Goal: Information Seeking & Learning: Check status

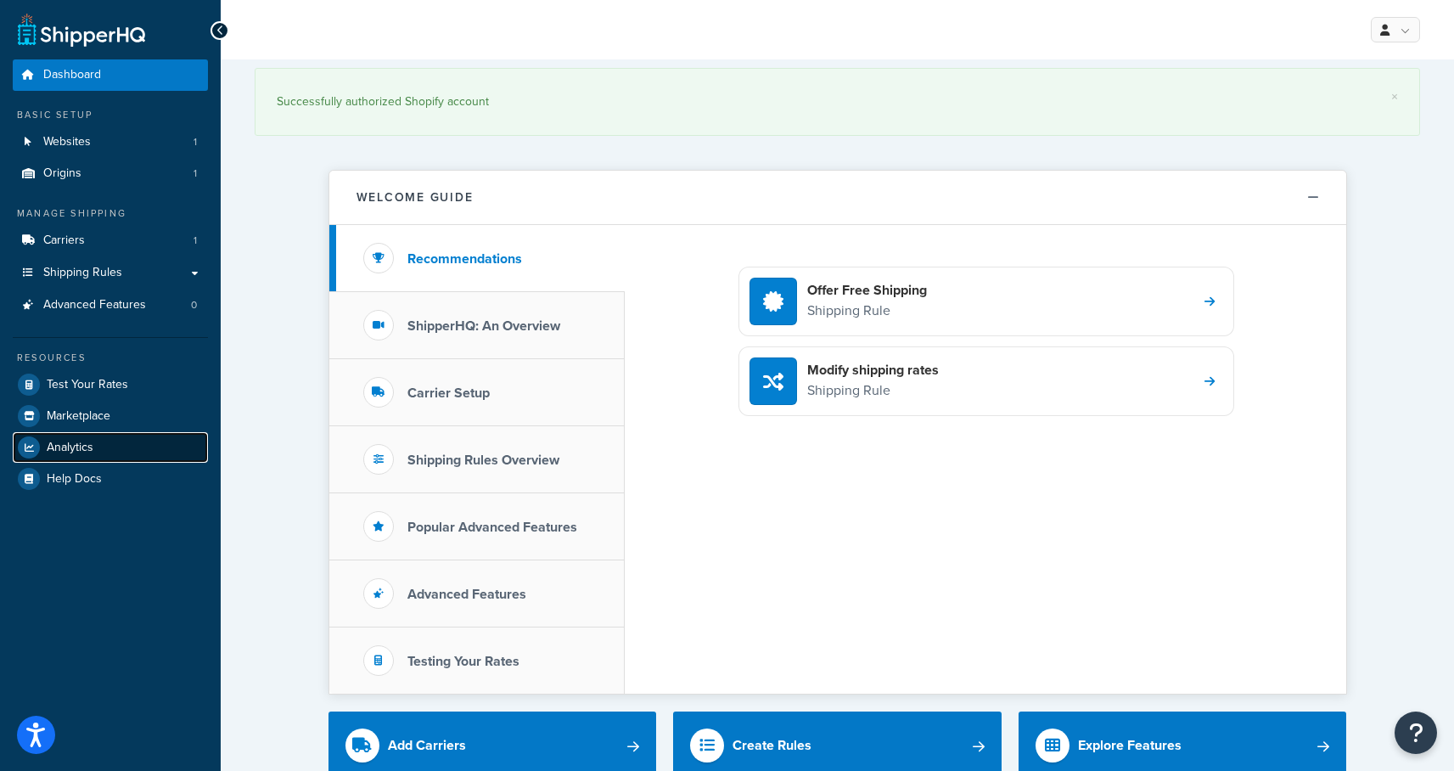
click at [70, 449] on span "Analytics" at bounding box center [70, 448] width 47 height 14
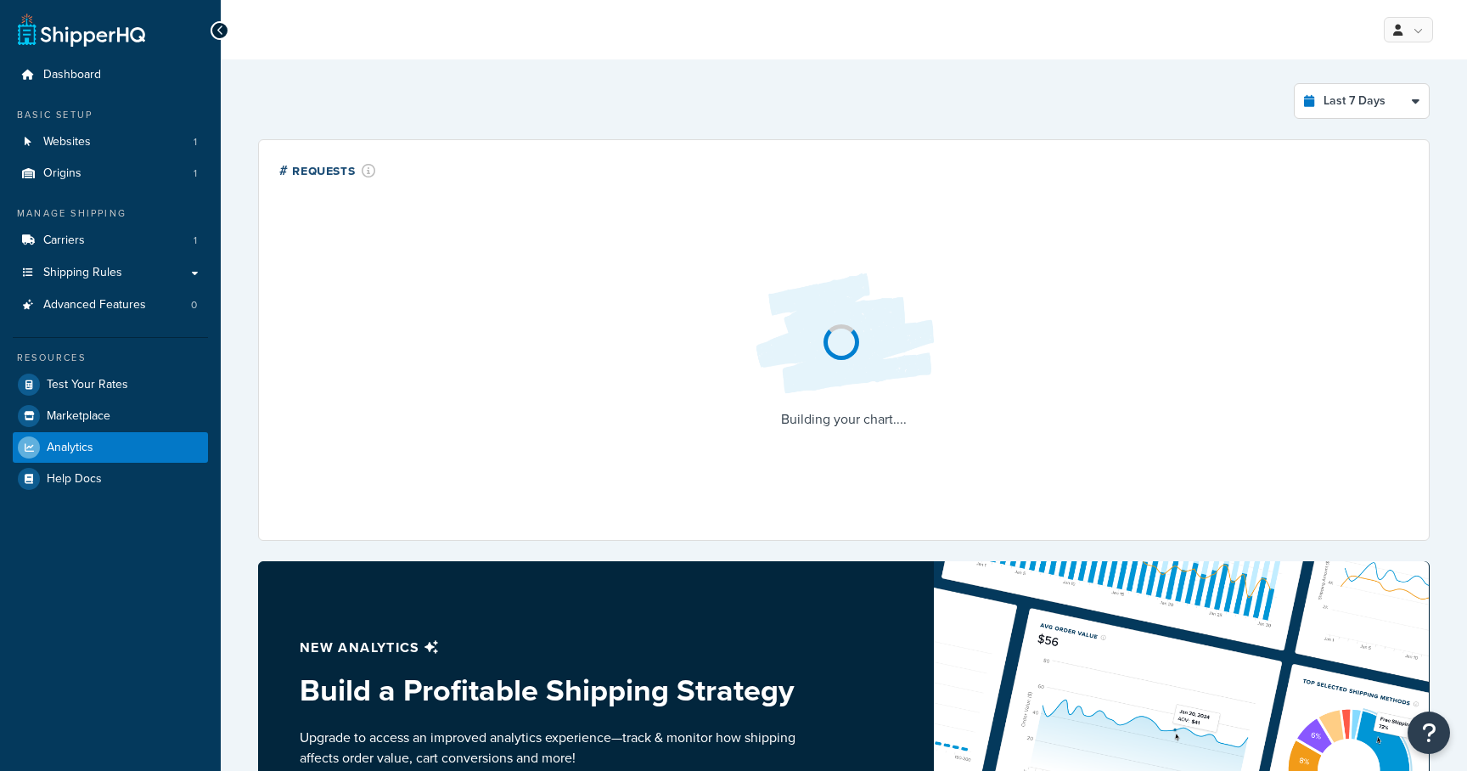
select select "last_7_days"
